Goal: Check status: Check status

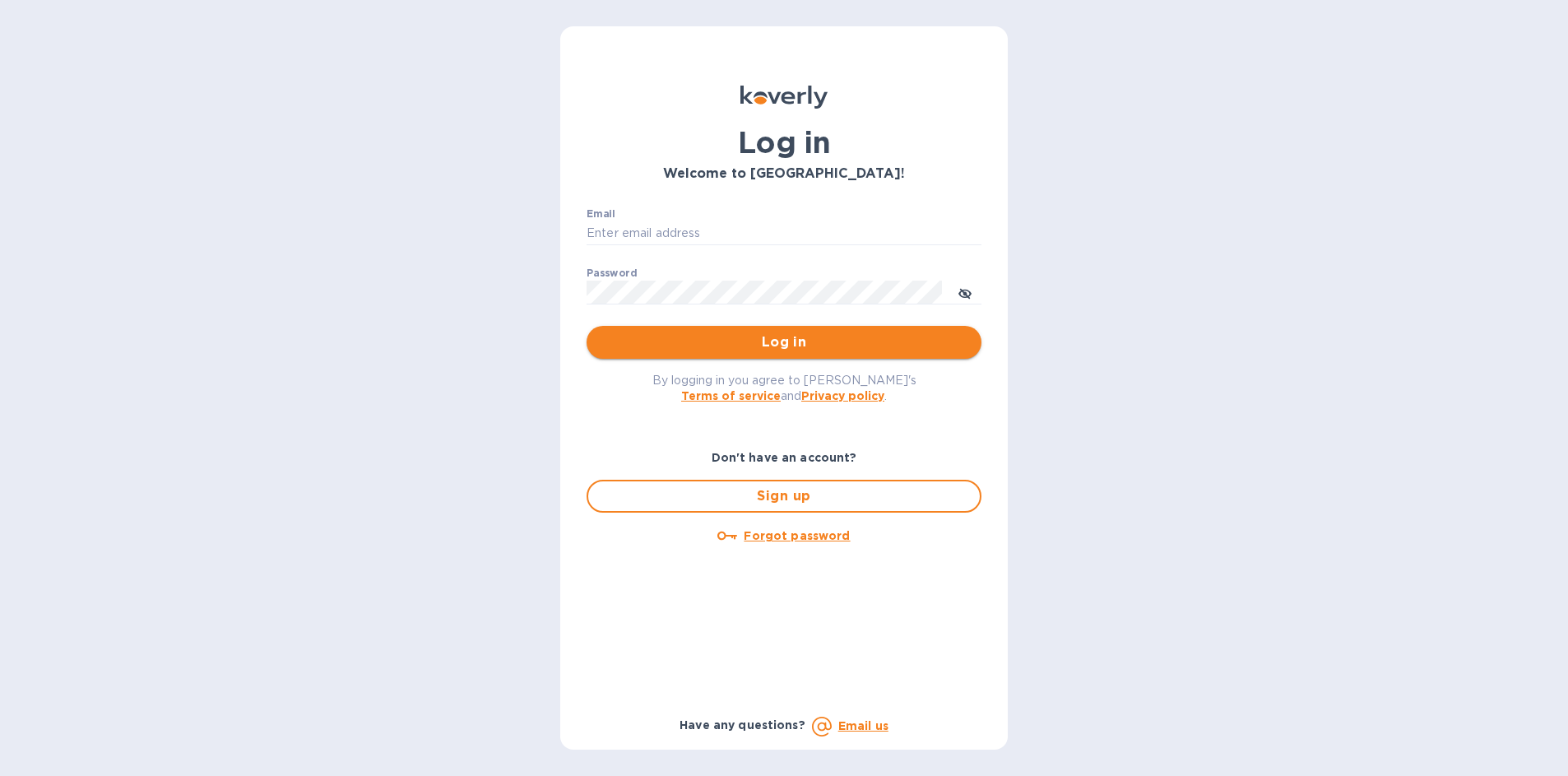
type input "[PERSON_NAME][EMAIL_ADDRESS][DOMAIN_NAME]"
click at [796, 350] on span "Log in" at bounding box center [784, 342] width 368 height 20
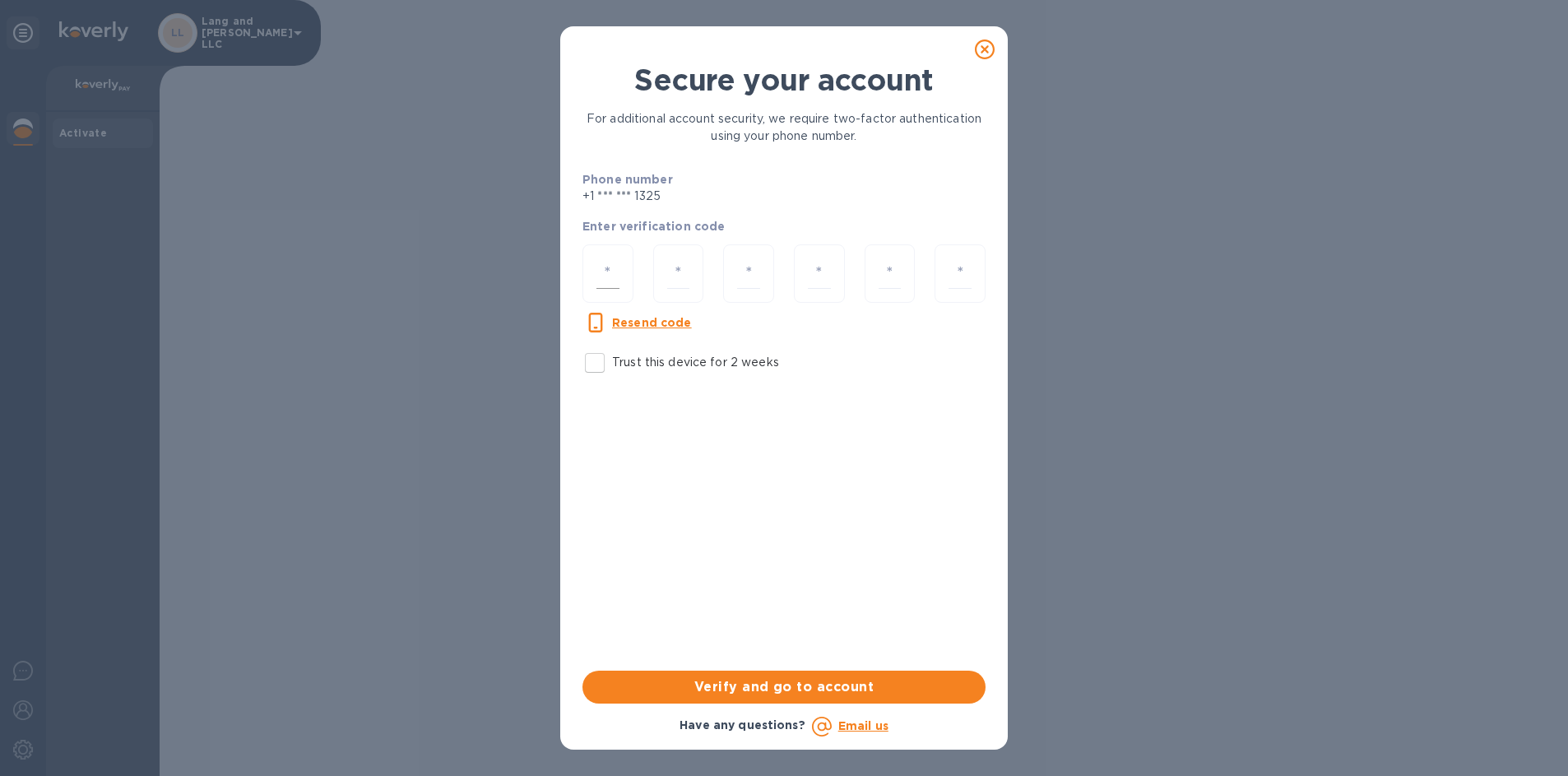
click at [604, 270] on input "number" at bounding box center [607, 274] width 23 height 31
click at [613, 274] on input "number" at bounding box center [607, 274] width 23 height 31
type input "1"
type input "4"
type input "3"
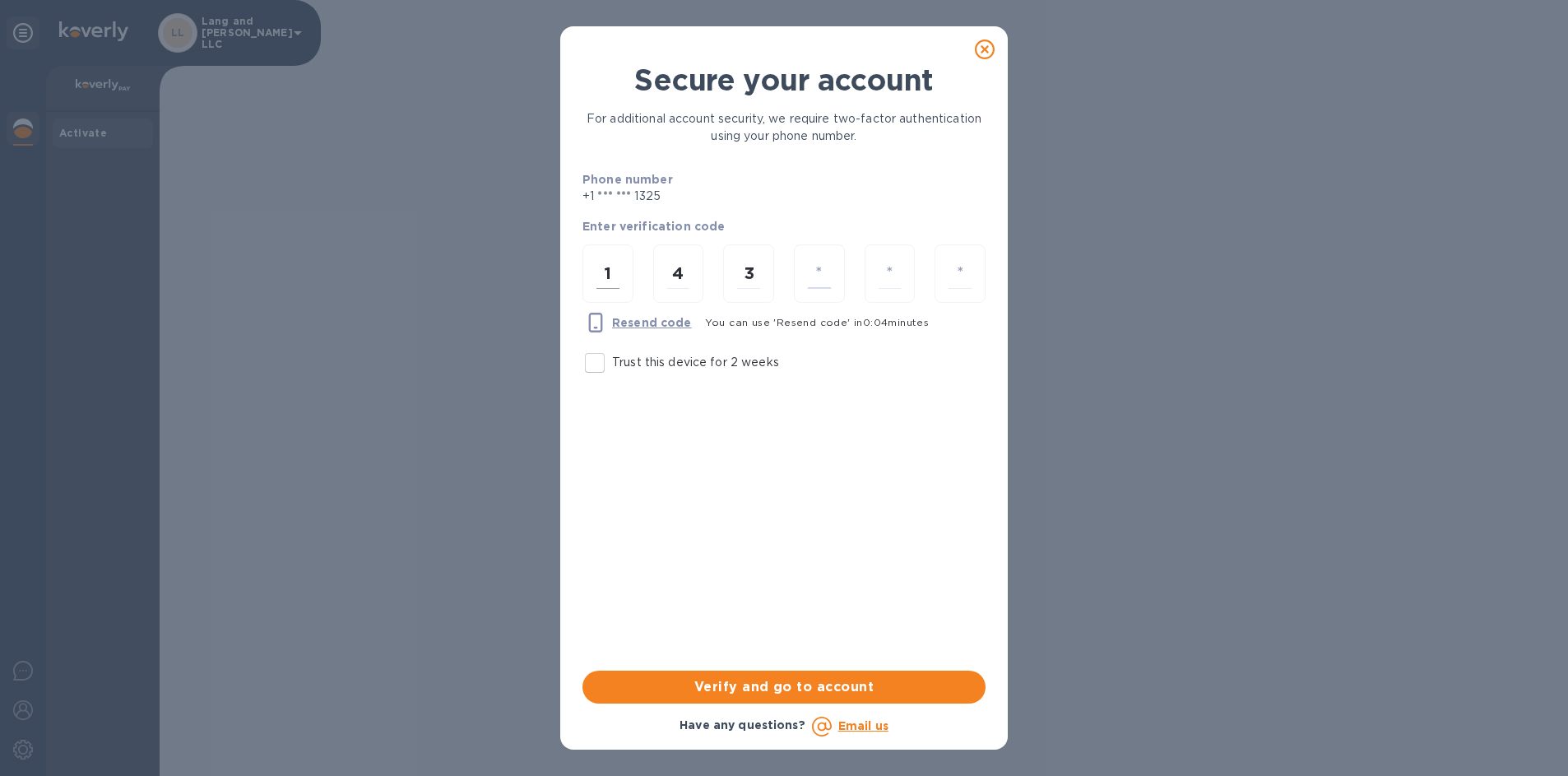
type input "9"
type input "2"
type input "0"
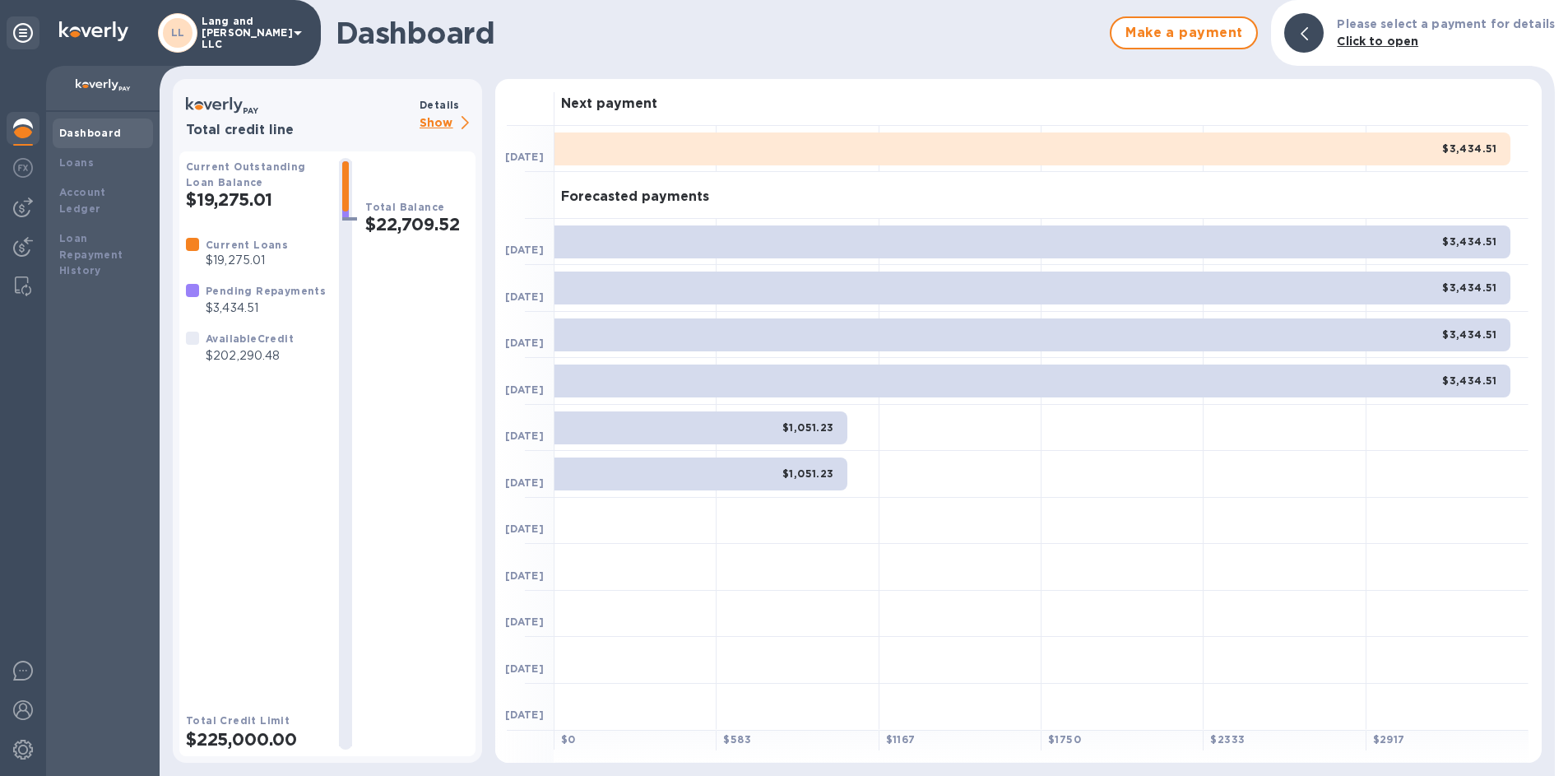
click at [1244, 247] on div "$3,434.51" at bounding box center [1032, 242] width 956 height 33
